Goal: Task Accomplishment & Management: Complete application form

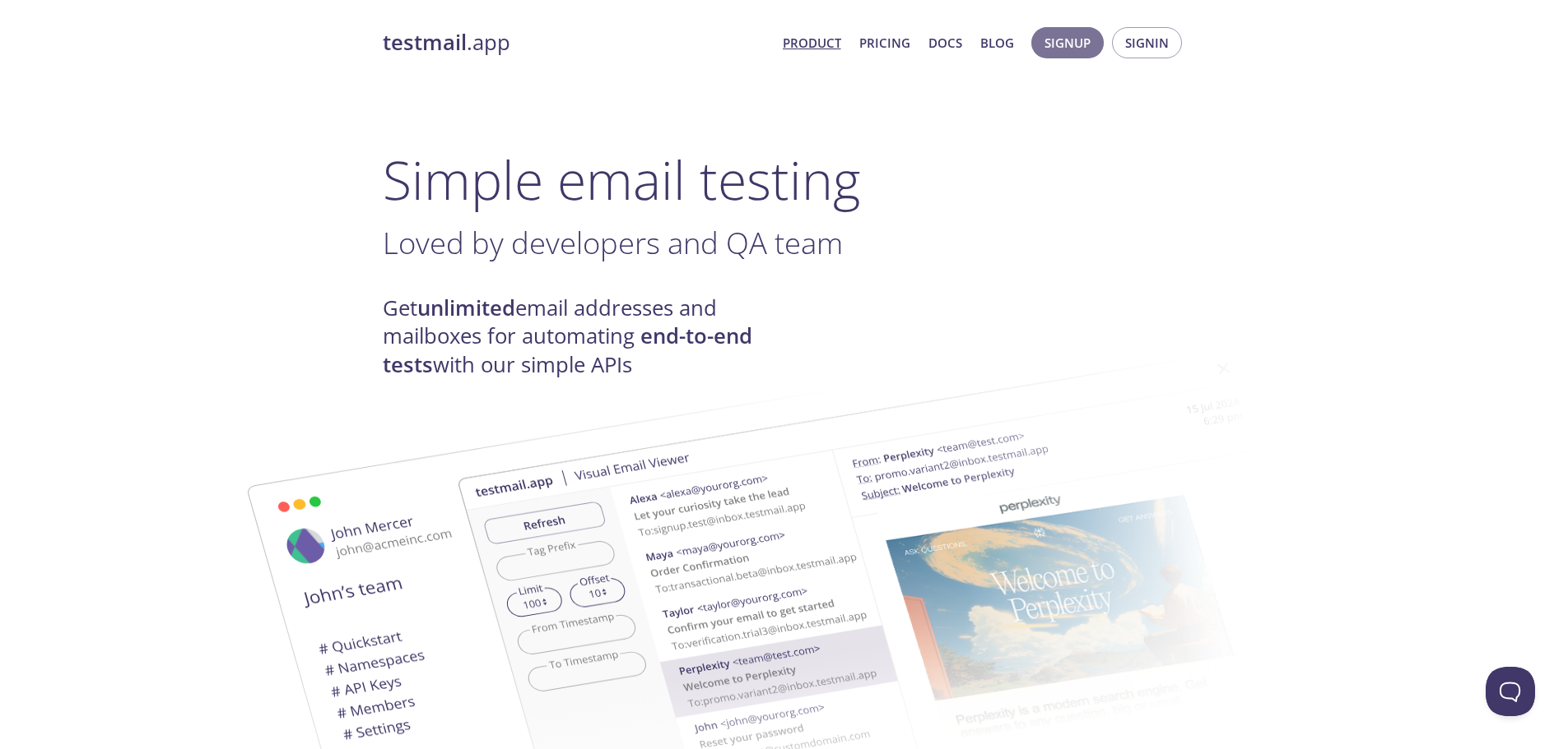
drag, startPoint x: 1068, startPoint y: 46, endPoint x: 1110, endPoint y: 87, distance: 58.7
click at [1139, 48] on span "Signin" at bounding box center [1147, 43] width 44 height 22
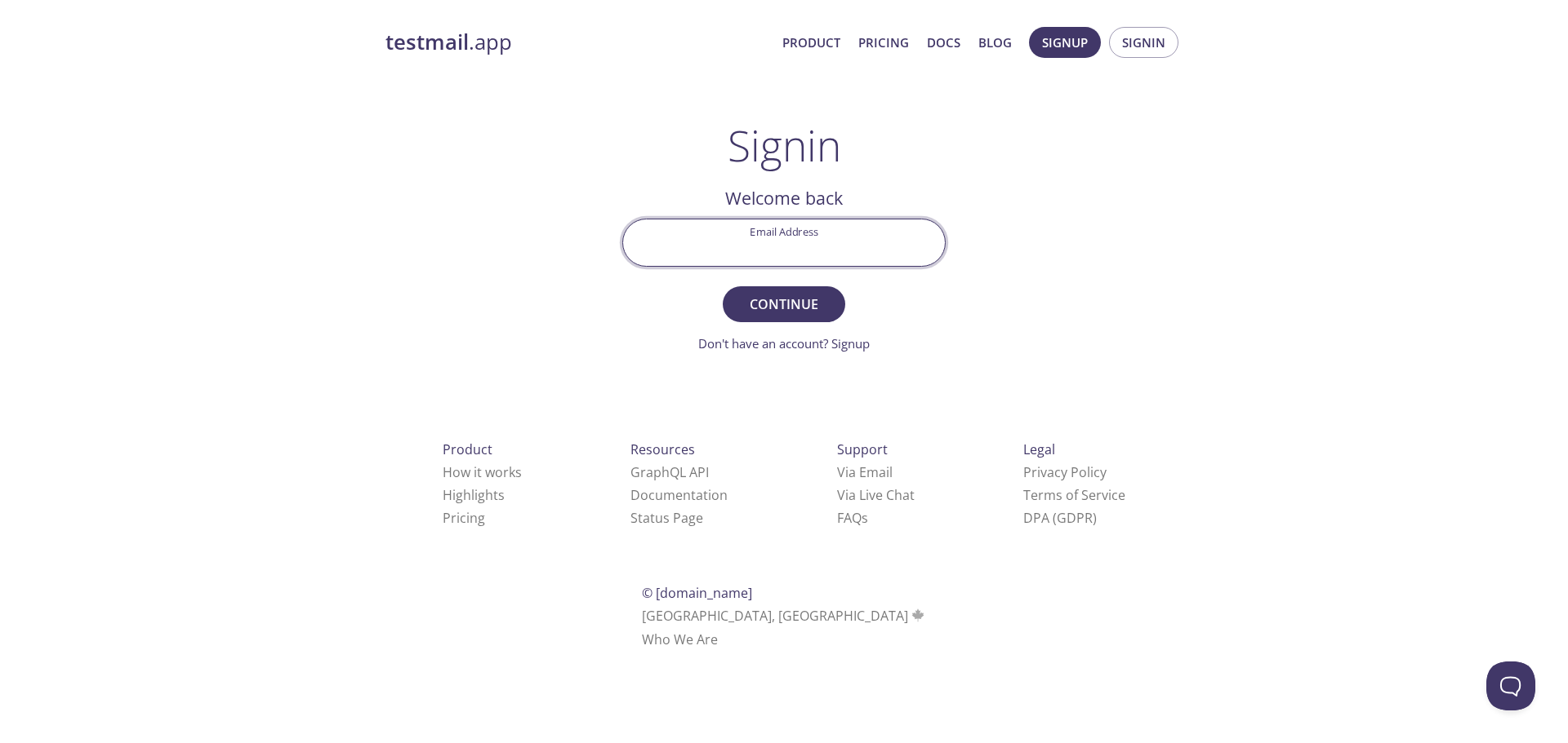
click at [780, 239] on input "Email Address" at bounding box center [783, 242] width 322 height 46
click at [848, 342] on link "Don't have an account? Signup" at bounding box center [784, 343] width 172 height 16
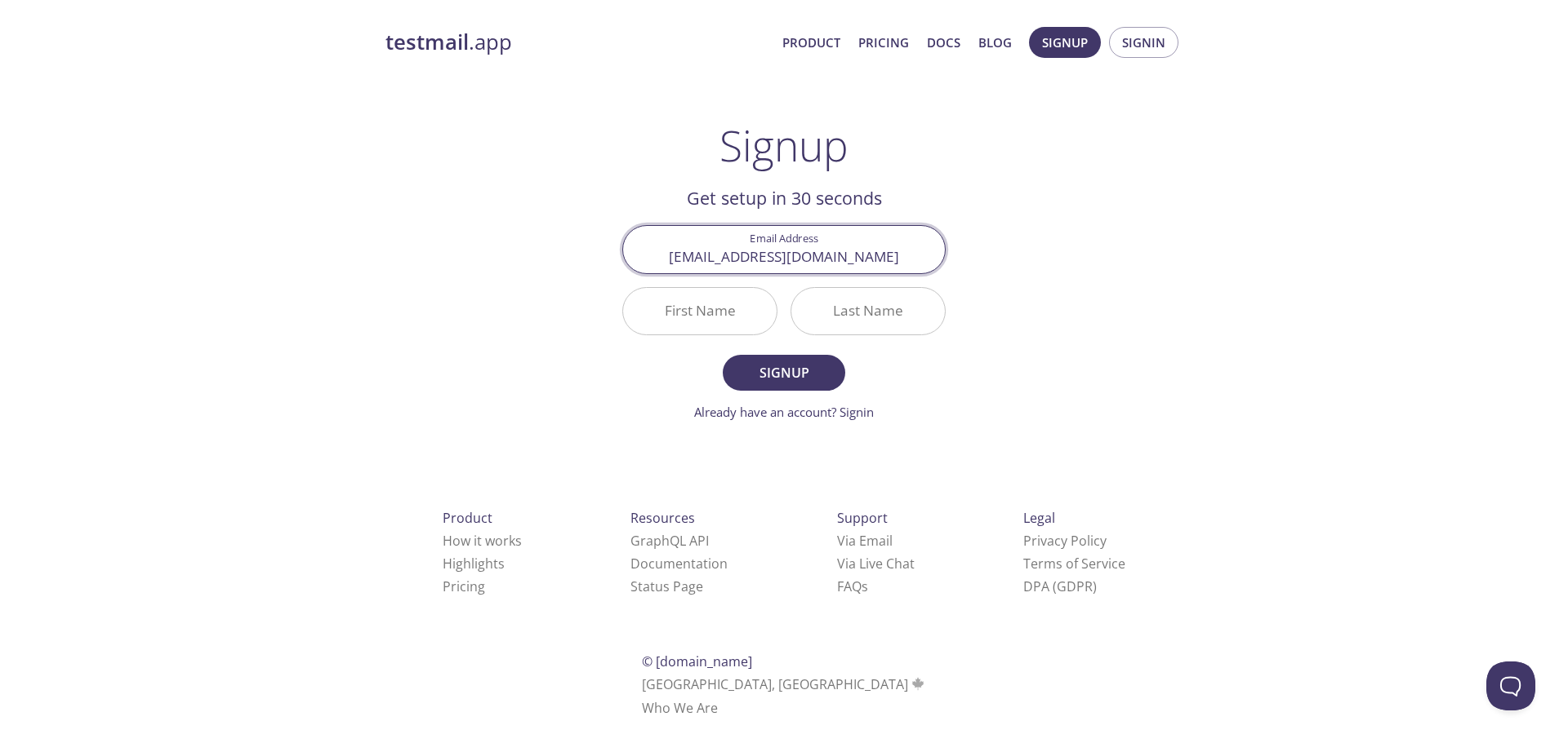
type input "[EMAIL_ADDRESS][DOMAIN_NAME]"
click at [701, 331] on input "First Name" at bounding box center [699, 310] width 154 height 46
type input "Pooja"
type input "[PERSON_NAME]"
type input "Yourdev"
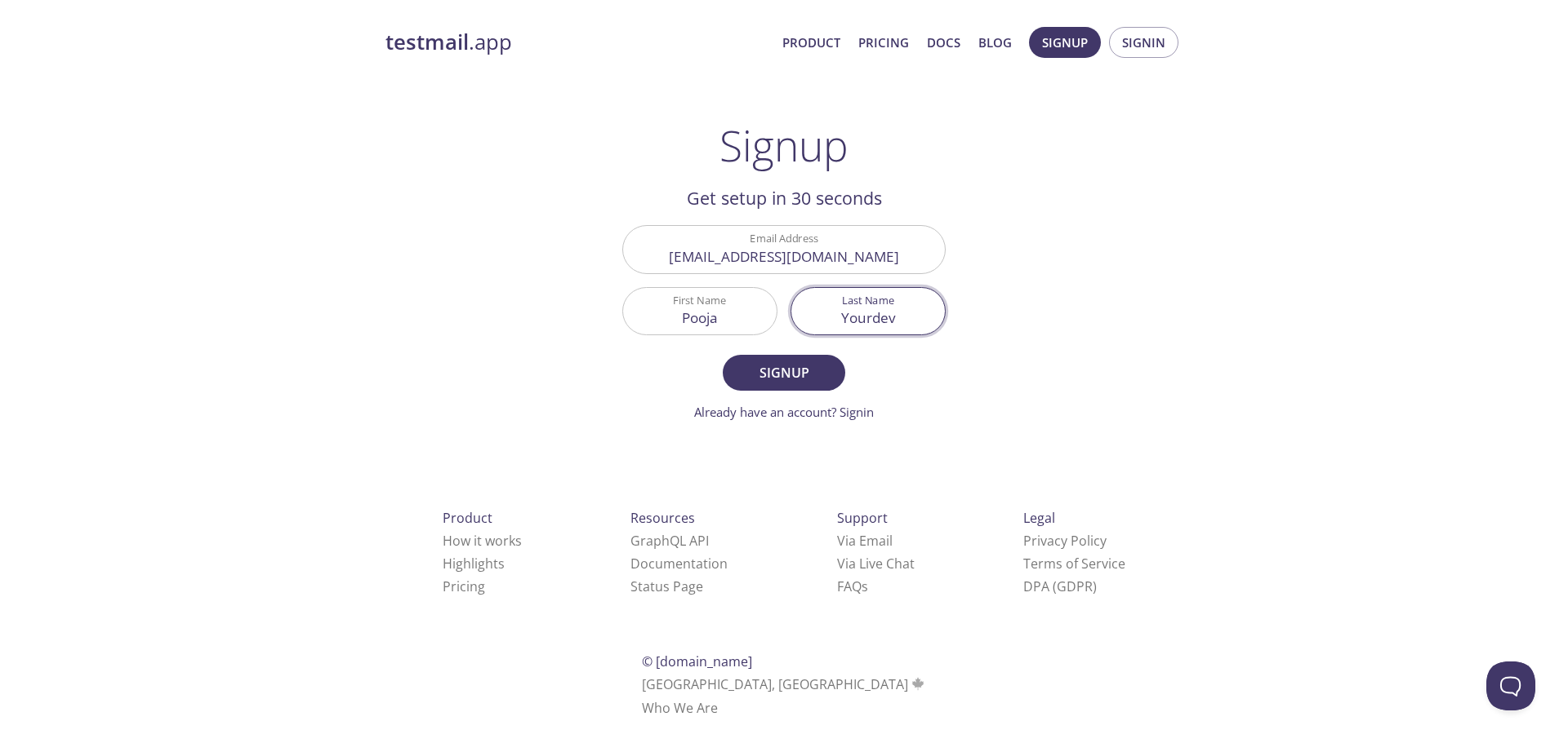
drag, startPoint x: 556, startPoint y: 330, endPoint x: 598, endPoint y: 367, distance: 56.0
click at [567, 343] on div "testmail .app Product Pricing Docs Blog Signup Signin Signup Get setup in 30 se…" at bounding box center [784, 390] width 836 height 749
click at [790, 370] on span "Signup" at bounding box center [784, 372] width 87 height 23
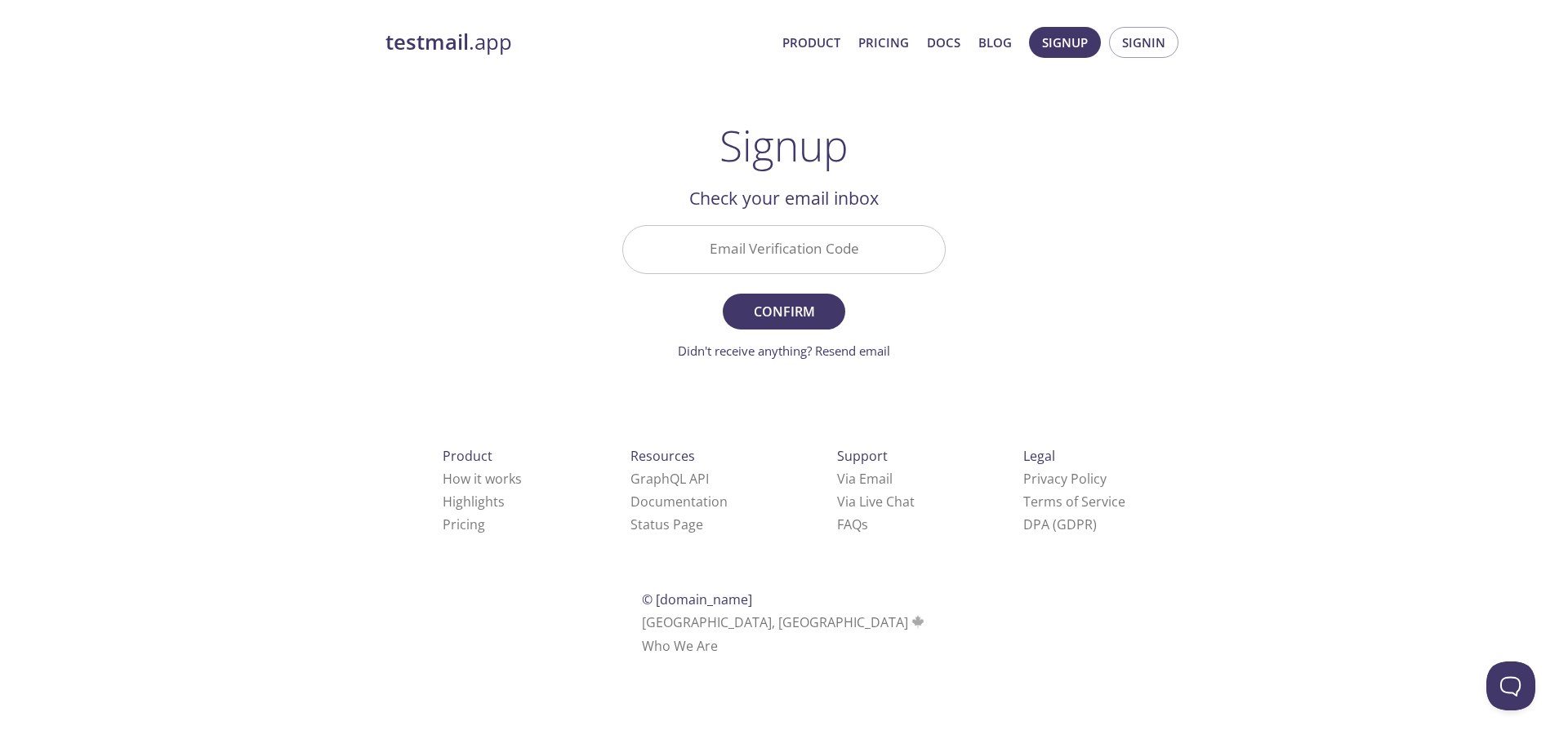
click at [801, 237] on input "Email Verification Code" at bounding box center [783, 249] width 322 height 46
paste input "RL3K17L"
type input "RL3K17L"
click at [779, 325] on button "Confirm" at bounding box center [784, 312] width 123 height 36
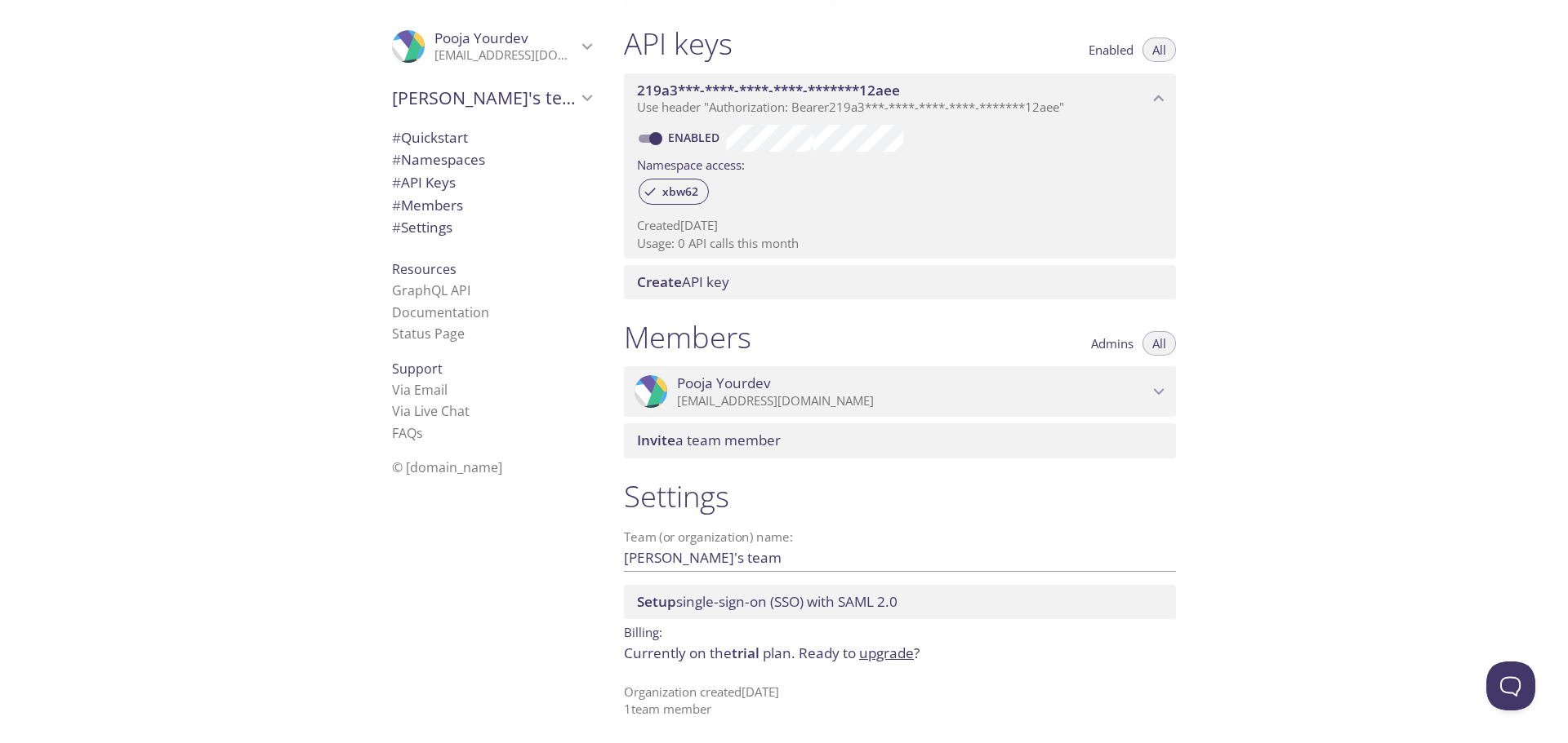
scroll to position [417, 0]
click at [422, 139] on span "# Quickstart" at bounding box center [429, 138] width 75 height 19
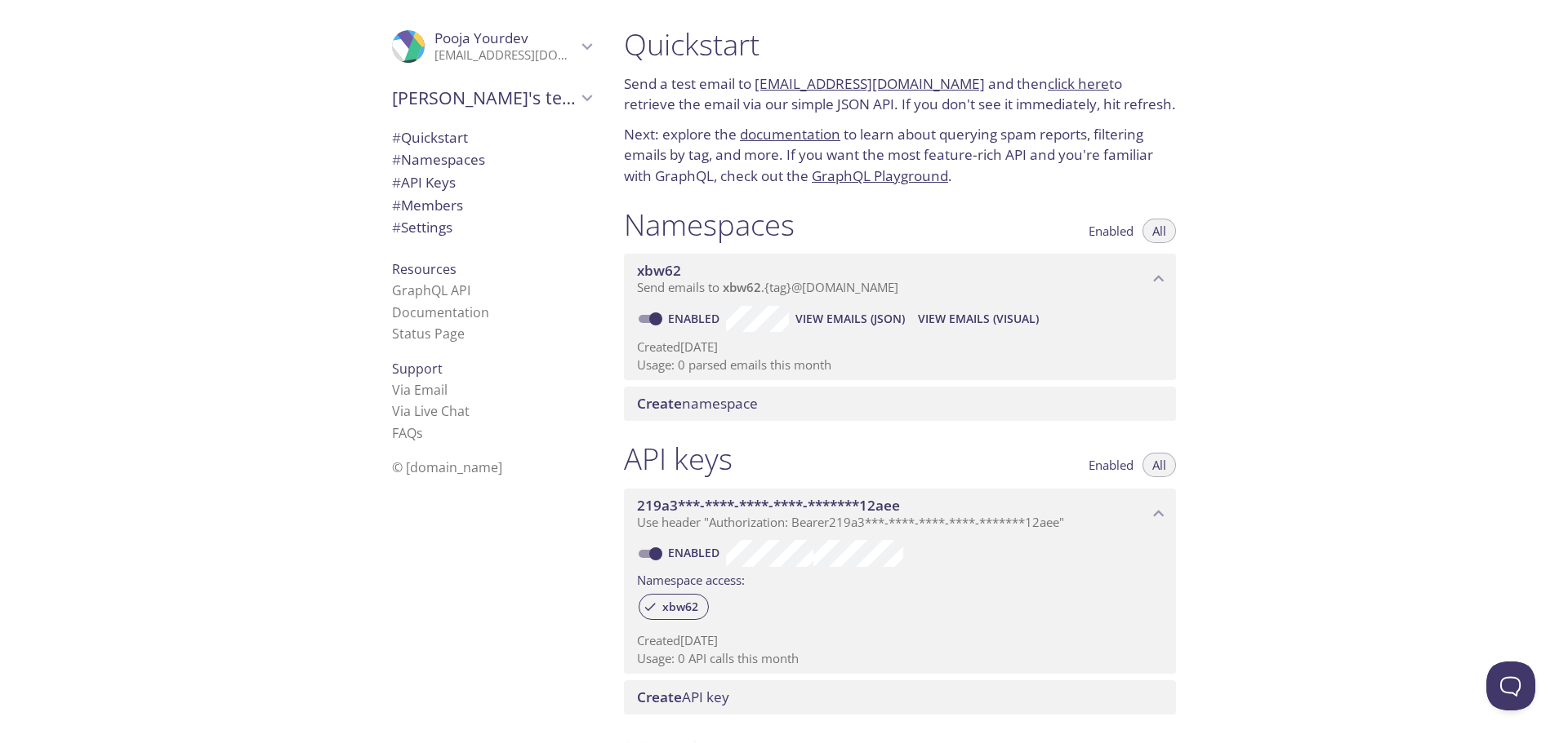
click at [454, 39] on span "Pooja Yourdev" at bounding box center [481, 38] width 94 height 19
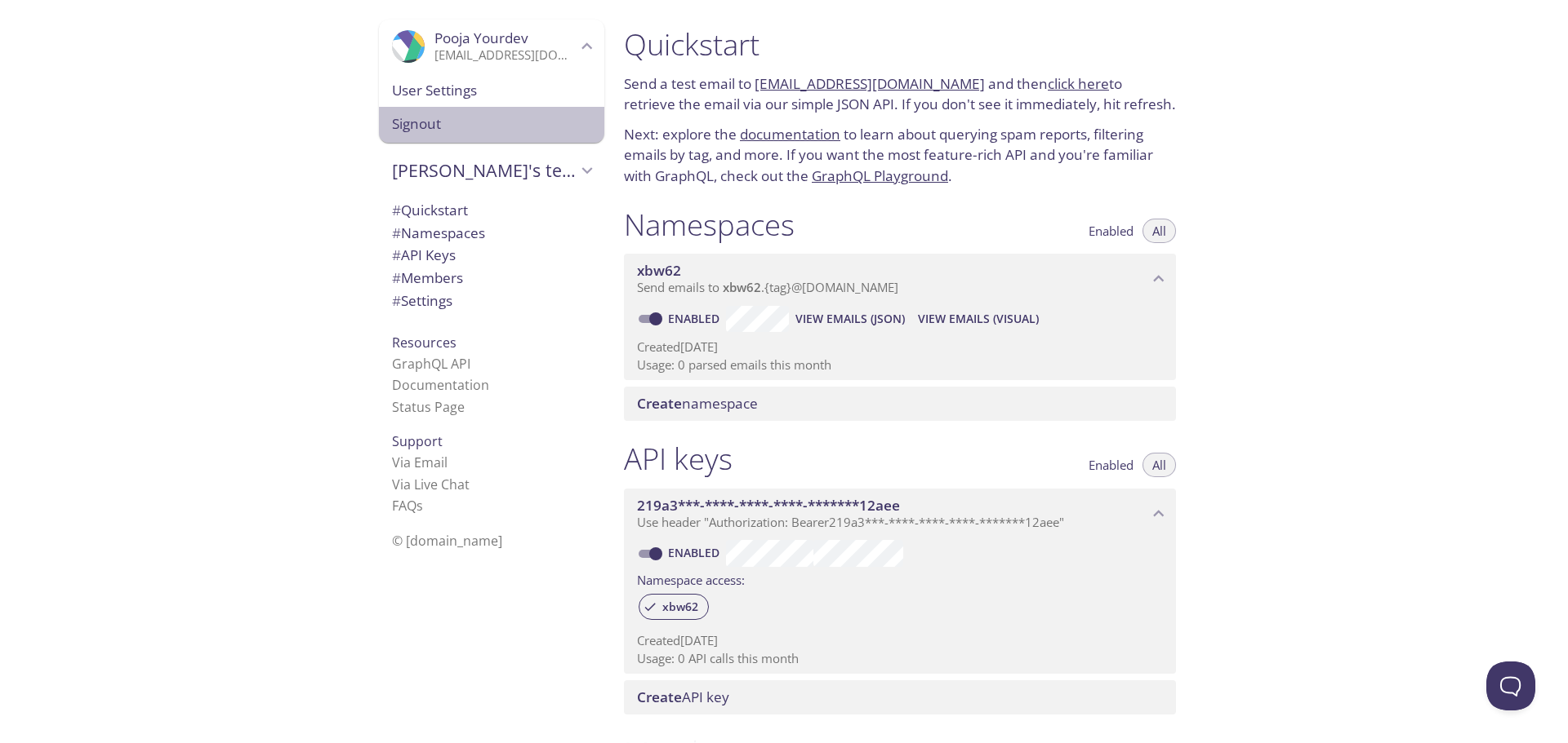
click at [409, 122] on span "Signout" at bounding box center [491, 124] width 199 height 22
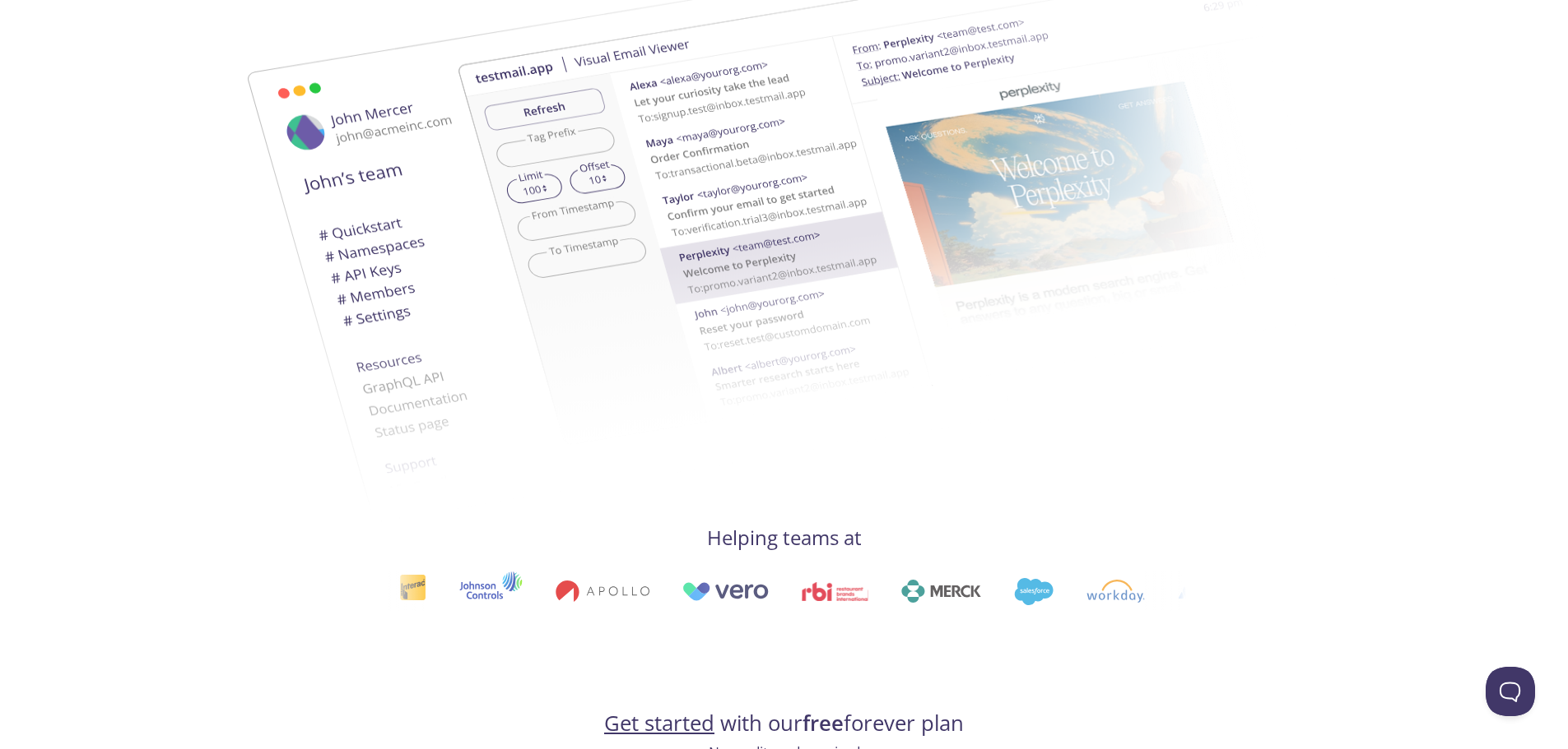
scroll to position [164, 0]
